Goal: Task Accomplishment & Management: Manage account settings

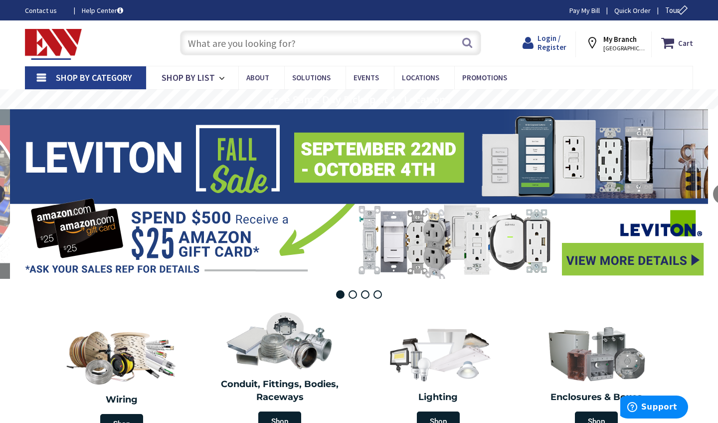
click at [552, 44] on span "Login / Register" at bounding box center [552, 42] width 29 height 18
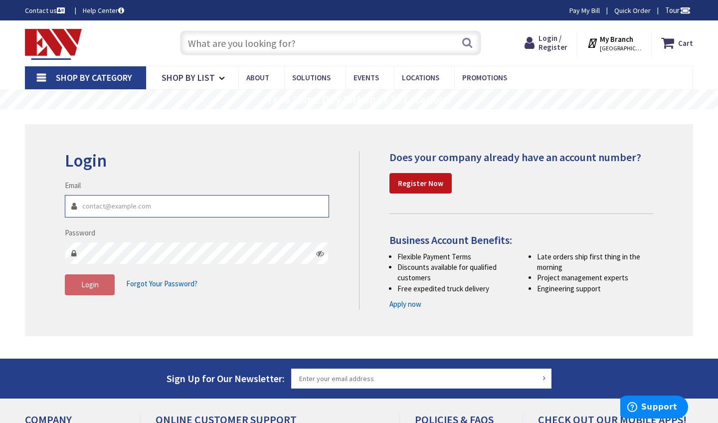
type input "jcrelectric@att.net"
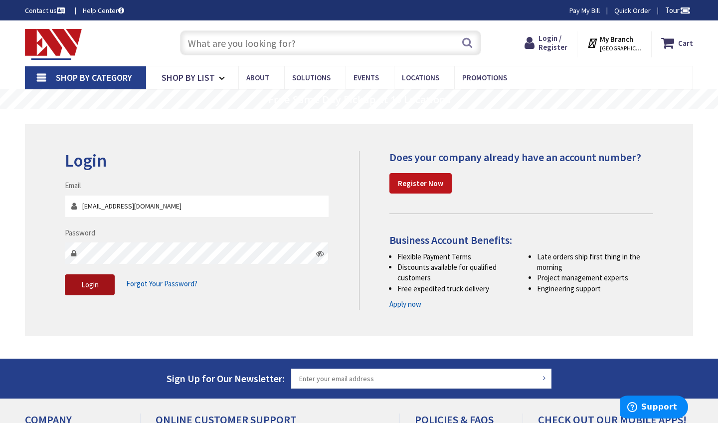
click at [104, 286] on button "Login" at bounding box center [90, 284] width 50 height 21
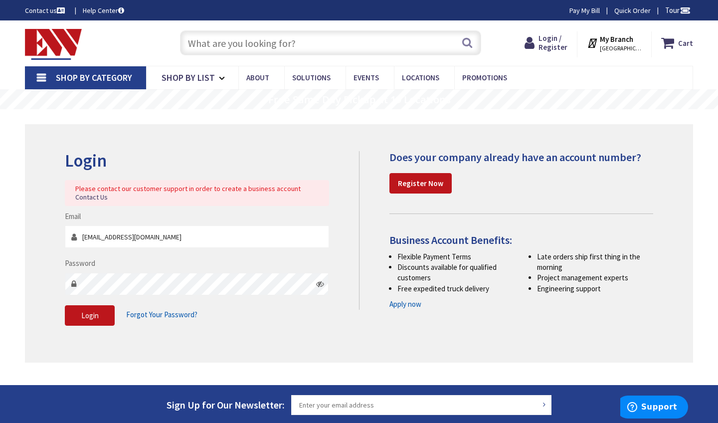
click at [146, 315] on span "Forgot Your Password?" at bounding box center [161, 314] width 71 height 9
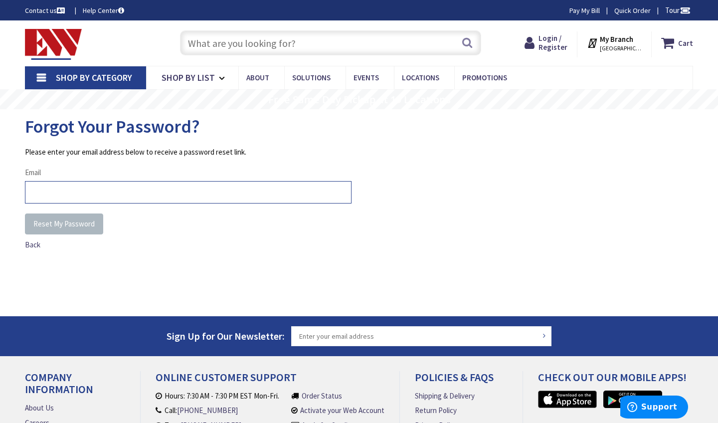
click at [52, 192] on input "Email" at bounding box center [188, 192] width 327 height 22
type input "jcrelectric@att.net"
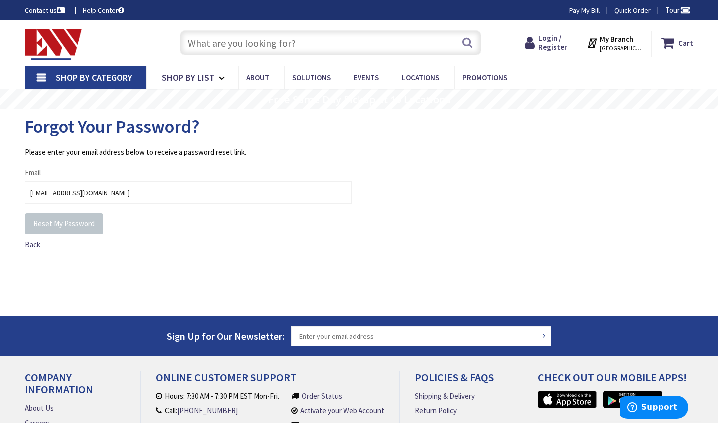
click at [76, 223] on span "Reset My Password" at bounding box center [63, 223] width 61 height 9
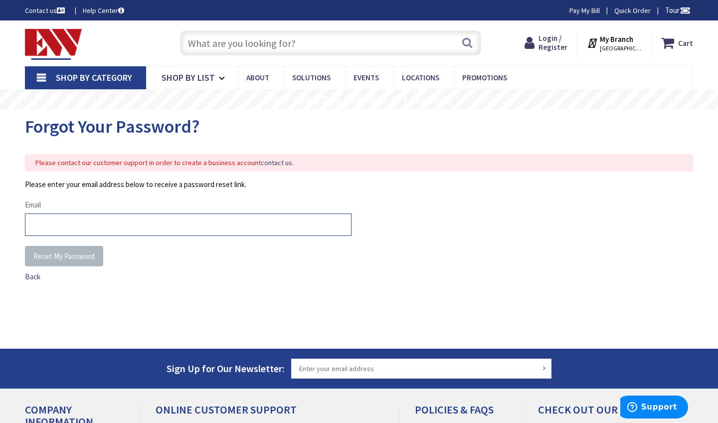
click at [84, 226] on input "Email" at bounding box center [188, 225] width 327 height 22
type input "jcrelectric@att.net"
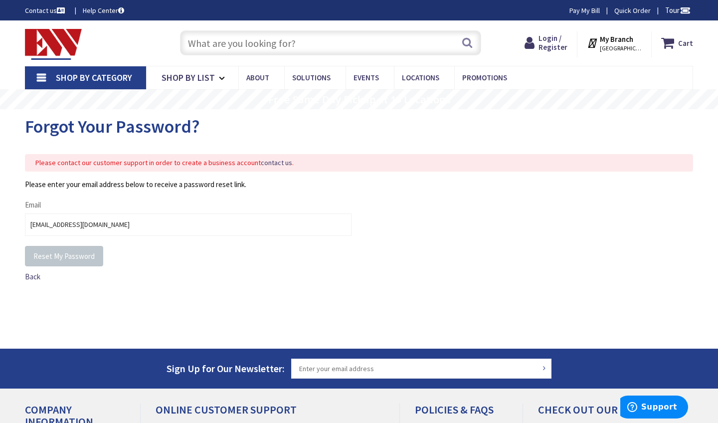
click at [89, 254] on span "Reset My Password" at bounding box center [63, 255] width 61 height 9
